Goal: Information Seeking & Learning: Learn about a topic

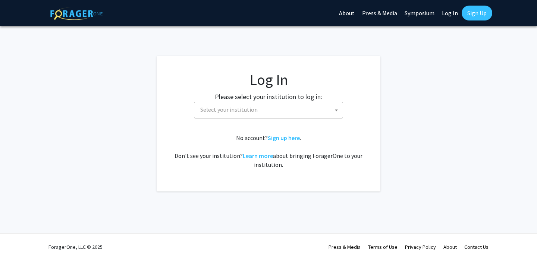
click at [228, 105] on span "Select your institution" at bounding box center [270, 109] width 146 height 15
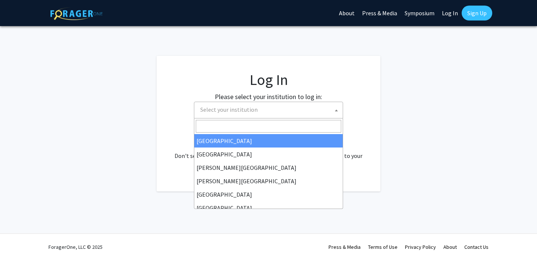
select select "34"
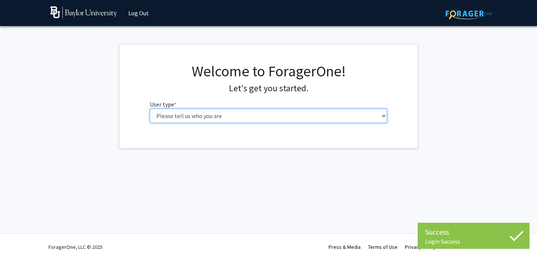
click at [202, 113] on select "Please tell us who you are Undergraduate Student Master's Student Doctoral Cand…" at bounding box center [269, 116] width 238 height 14
select select "1: undergrad"
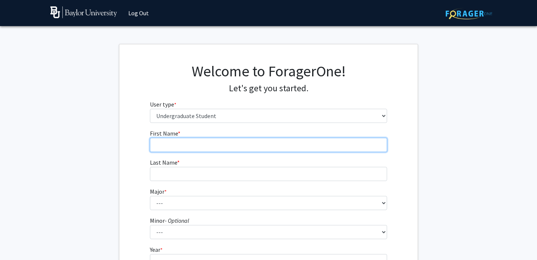
click at [186, 143] on input "First Name * required" at bounding box center [269, 145] width 238 height 14
type input "[PERSON_NAME]"
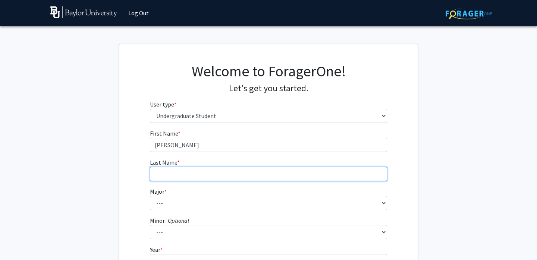
click at [182, 170] on input "Last Name * required" at bounding box center [269, 174] width 238 height 14
type input "[PERSON_NAME]"
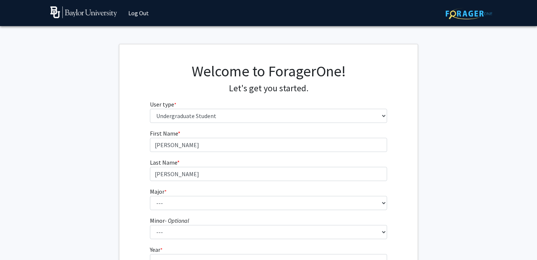
click at [173, 194] on fg-select "Major * required --- Accounting American Studies Anthropology Apparel Design & …" at bounding box center [269, 198] width 238 height 23
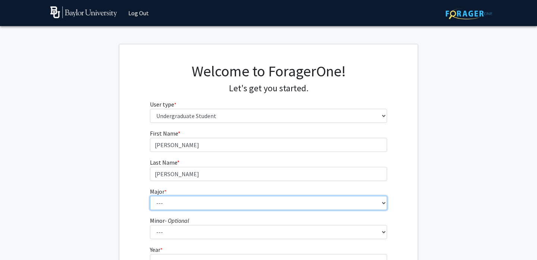
select select "64: 2729"
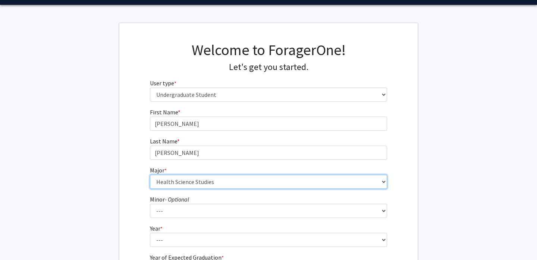
scroll to position [40, 0]
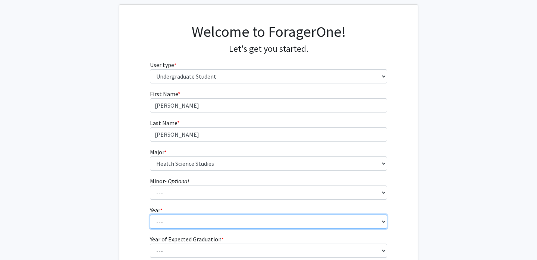
select select "2: sophomore"
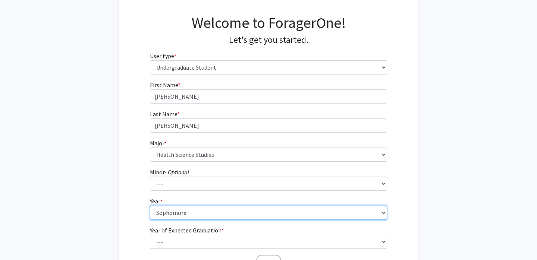
scroll to position [50, 0]
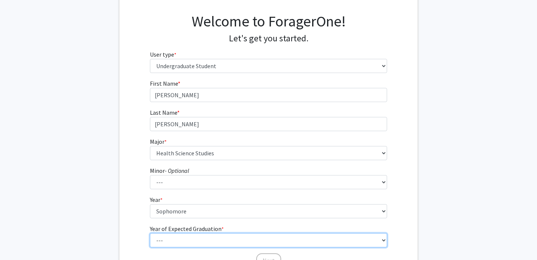
select select "4: 2028"
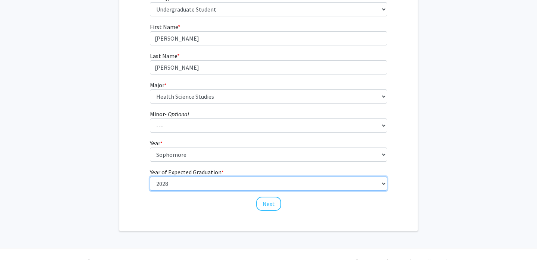
scroll to position [121, 0]
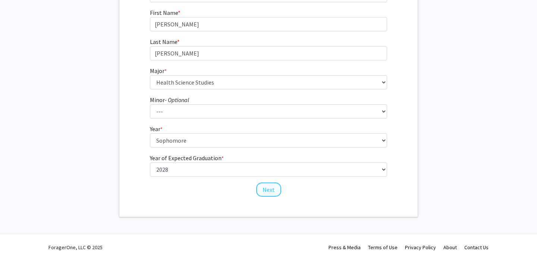
click at [265, 190] on button "Next" at bounding box center [268, 190] width 25 height 14
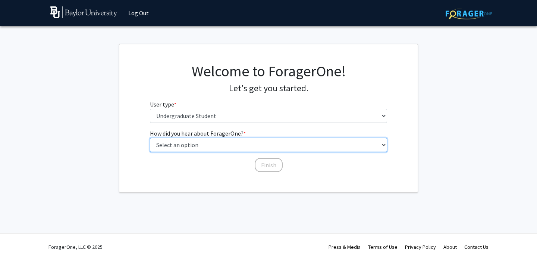
select select "2: faculty_recommendation"
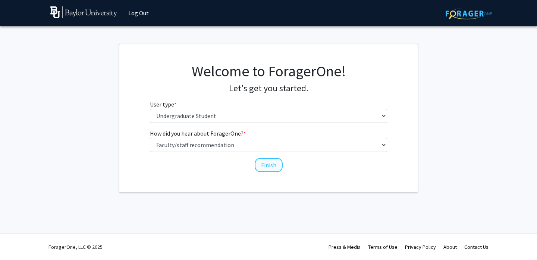
click at [265, 166] on button "Finish" at bounding box center [269, 165] width 28 height 14
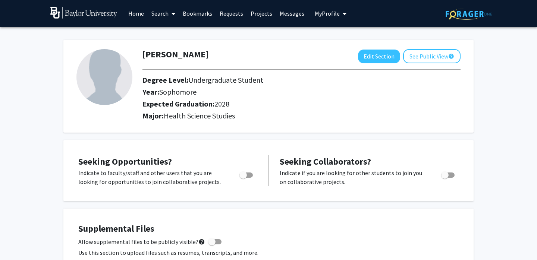
click at [247, 12] on link "Projects" at bounding box center [261, 13] width 29 height 26
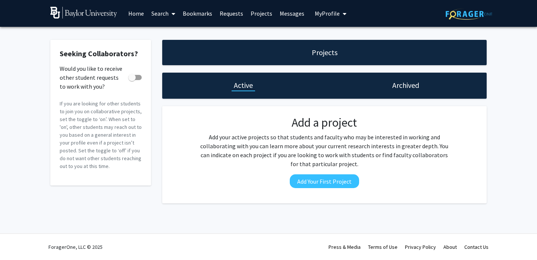
click at [257, 12] on link "Projects" at bounding box center [261, 13] width 29 height 26
click at [134, 11] on link "Home" at bounding box center [136, 13] width 23 height 26
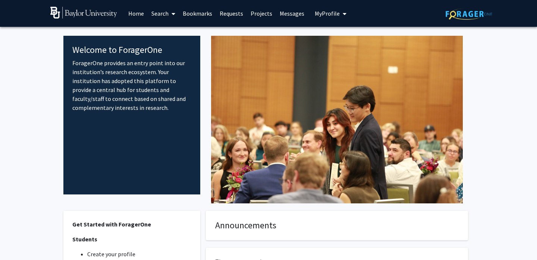
click at [159, 17] on link "Search" at bounding box center [163, 13] width 31 height 26
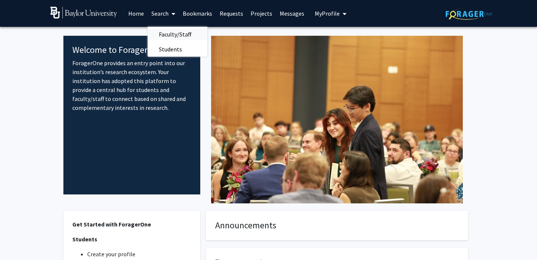
click at [181, 35] on span "Faculty/Staff" at bounding box center [175, 34] width 55 height 15
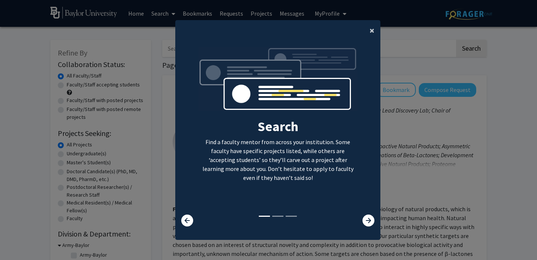
click at [369, 30] on button "×" at bounding box center [372, 30] width 17 height 21
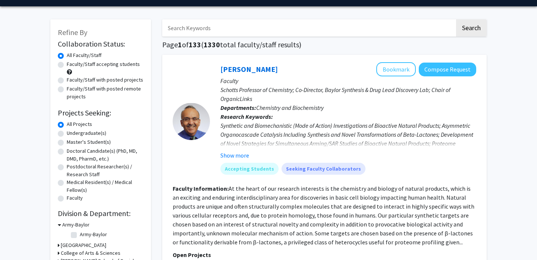
scroll to position [21, 0]
click at [244, 31] on input "Search Keywords" at bounding box center [308, 27] width 293 height 17
type input "health science"
click at [471, 29] on button "Search" at bounding box center [471, 27] width 31 height 17
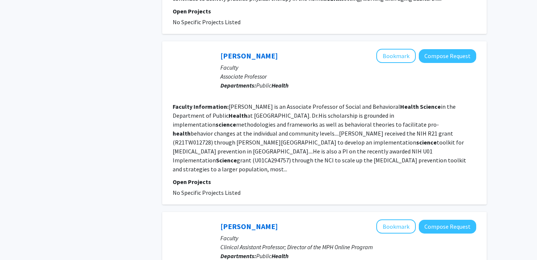
scroll to position [681, 0]
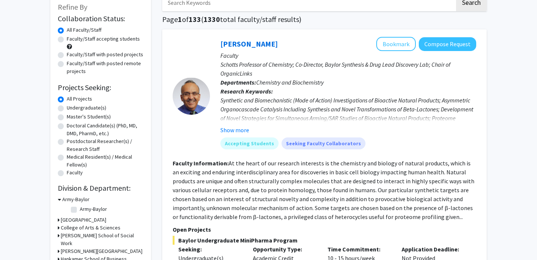
scroll to position [50, 0]
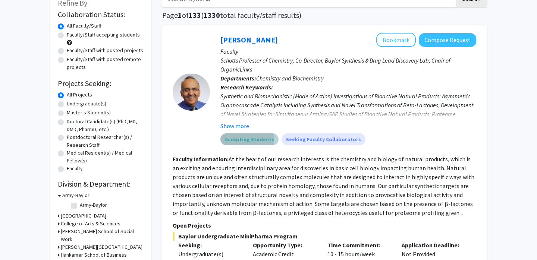
click at [242, 140] on mat-chip "Accepting Students" at bounding box center [250, 140] width 58 height 12
click at [242, 143] on mat-chip "Accepting Students" at bounding box center [250, 140] width 58 height 12
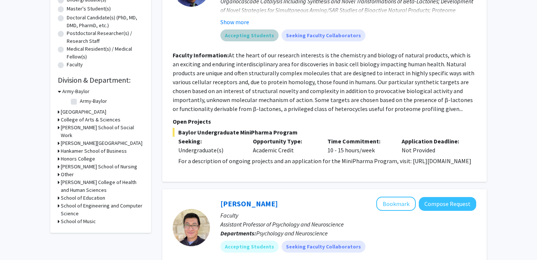
scroll to position [154, 0]
click at [93, 191] on h3 "Robbins College of Health and Human Sciences" at bounding box center [102, 187] width 83 height 16
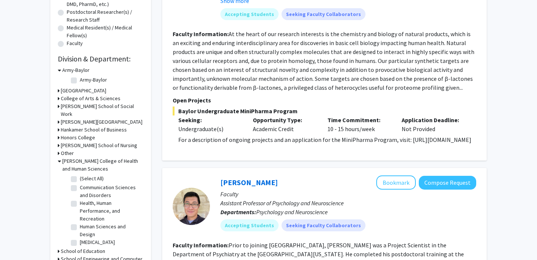
scroll to position [183, 0]
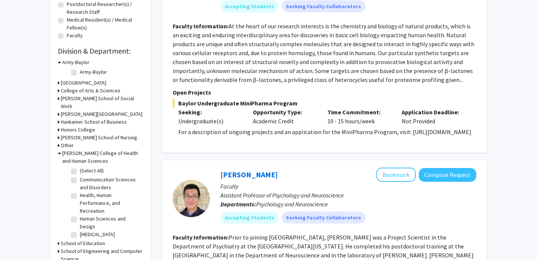
click at [80, 175] on label "(Select All)" at bounding box center [92, 171] width 24 height 8
click at [80, 172] on input "(Select All)" at bounding box center [82, 169] width 5 height 5
checkbox input "true"
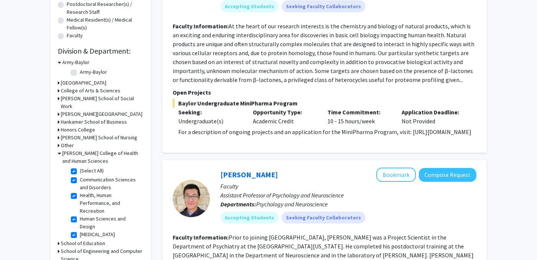
checkbox input "true"
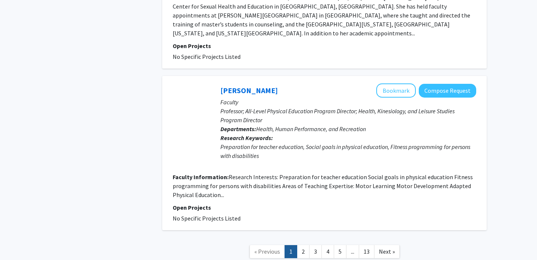
scroll to position [1829, 0]
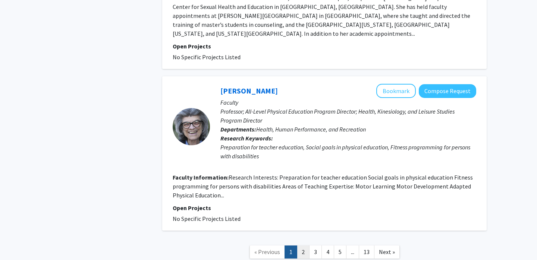
click at [299, 246] on link "2" at bounding box center [303, 252] width 13 height 13
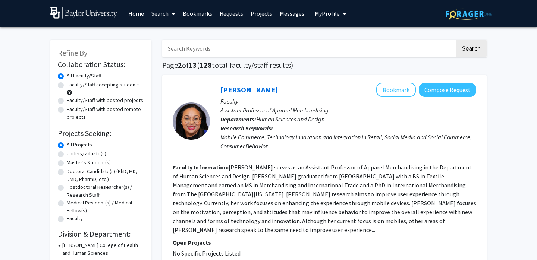
click at [93, 154] on label "Undergraduate(s)" at bounding box center [87, 154] width 40 height 8
click at [72, 154] on input "Undergraduate(s)" at bounding box center [69, 152] width 5 height 5
radio input "true"
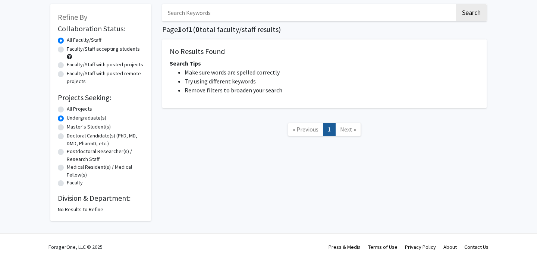
scroll to position [37, 0]
click at [305, 127] on span "« Previous" at bounding box center [306, 129] width 26 height 7
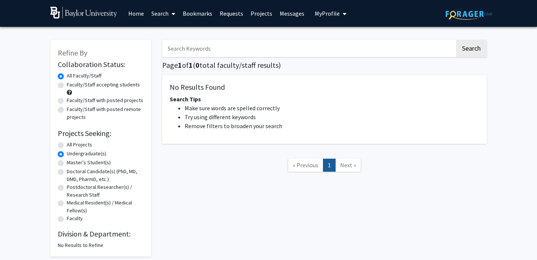
scroll to position [0, 0]
click at [82, 52] on span "Refine By" at bounding box center [72, 52] width 29 height 9
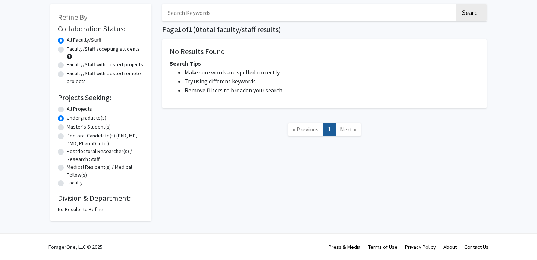
scroll to position [37, 0]
click at [92, 202] on h2 "Division & Department:" at bounding box center [101, 198] width 86 height 9
radio input "true"
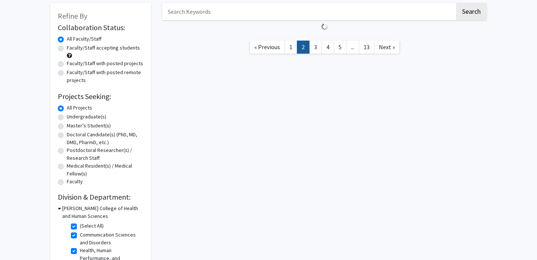
scroll to position [119, 0]
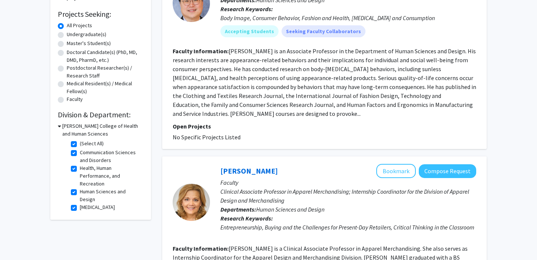
click at [76, 130] on h3 "Robbins College of Health and Human Sciences" at bounding box center [102, 130] width 81 height 16
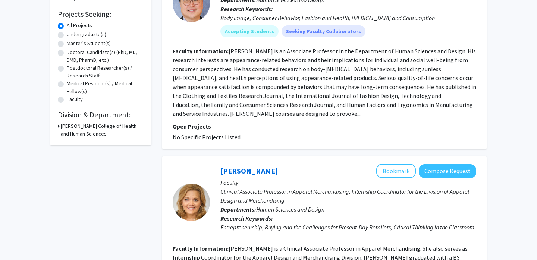
click at [76, 132] on h3 "Robbins College of Health and Human Sciences" at bounding box center [102, 130] width 83 height 16
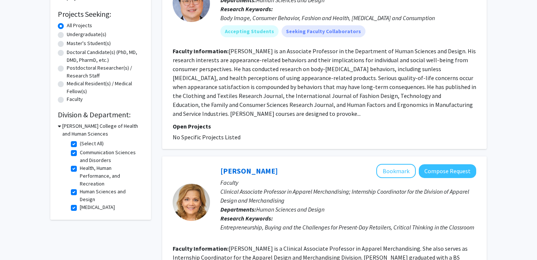
click at [80, 146] on label "(Select All)" at bounding box center [92, 144] width 24 height 8
click at [80, 145] on input "(Select All)" at bounding box center [82, 142] width 5 height 5
checkbox input "false"
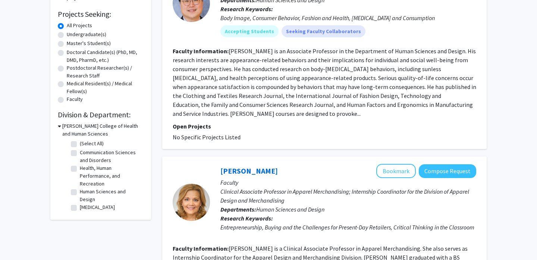
checkbox input "false"
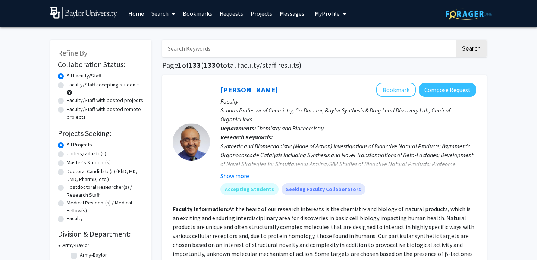
click at [89, 157] on label "Undergraduate(s)" at bounding box center [87, 154] width 40 height 8
click at [72, 155] on input "Undergraduate(s)" at bounding box center [69, 152] width 5 height 5
radio input "true"
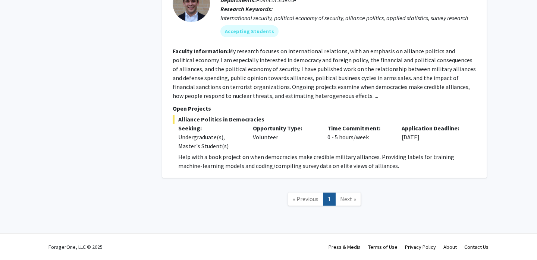
scroll to position [663, 0]
click at [341, 200] on span "Next »" at bounding box center [348, 199] width 16 height 7
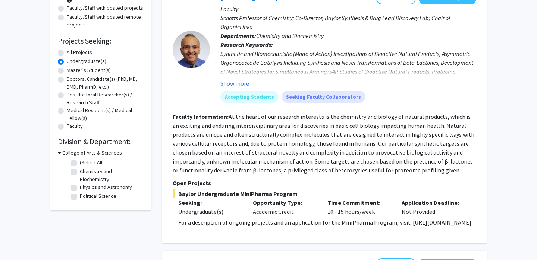
scroll to position [51, 0]
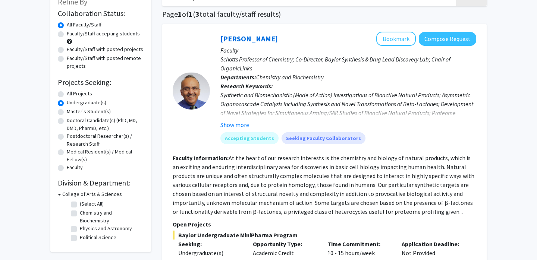
click at [82, 93] on label "All Projects" at bounding box center [79, 94] width 25 height 8
click at [72, 93] on input "All Projects" at bounding box center [69, 92] width 5 height 5
radio input "true"
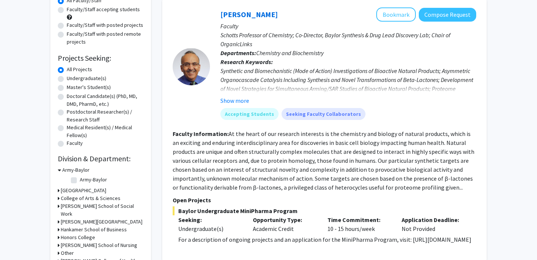
scroll to position [70, 0]
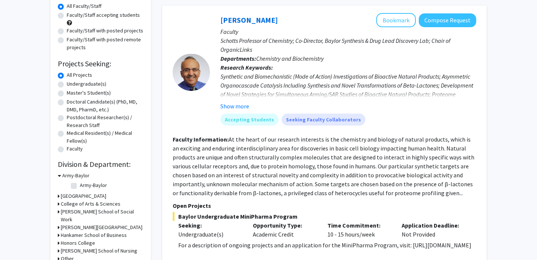
click at [92, 84] on label "Undergraduate(s)" at bounding box center [87, 84] width 40 height 8
click at [72, 84] on input "Undergraduate(s)" at bounding box center [69, 82] width 5 height 5
radio input "true"
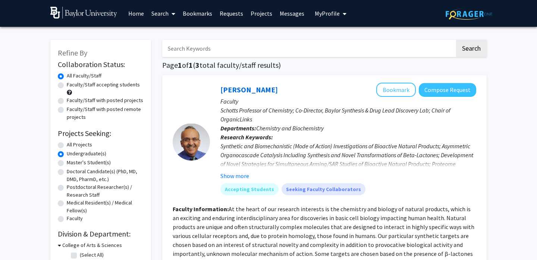
click at [86, 149] on label "All Projects" at bounding box center [79, 145] width 25 height 8
click at [72, 146] on input "All Projects" at bounding box center [69, 143] width 5 height 5
radio input "true"
click at [107, 87] on label "Faculty/Staff accepting students" at bounding box center [103, 85] width 73 height 8
click at [72, 86] on input "Faculty/Staff accepting students" at bounding box center [69, 83] width 5 height 5
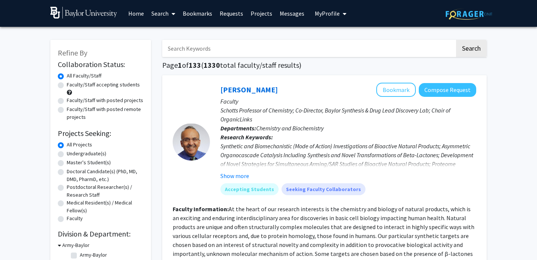
radio input "true"
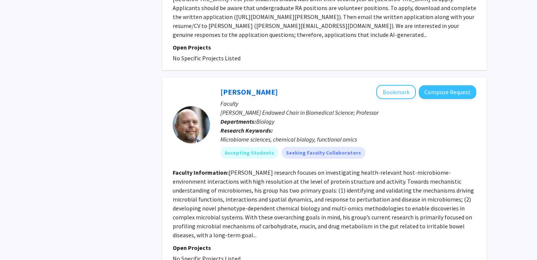
scroll to position [1997, 0]
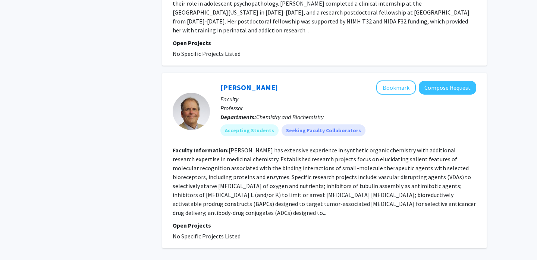
scroll to position [1755, 0]
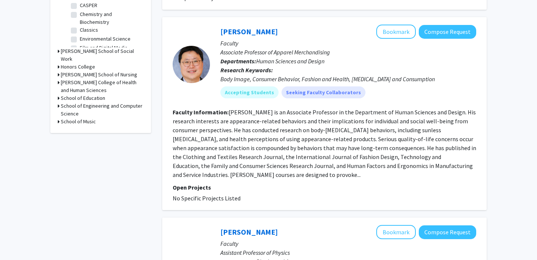
scroll to position [278, 0]
